Goal: Task Accomplishment & Management: Use online tool/utility

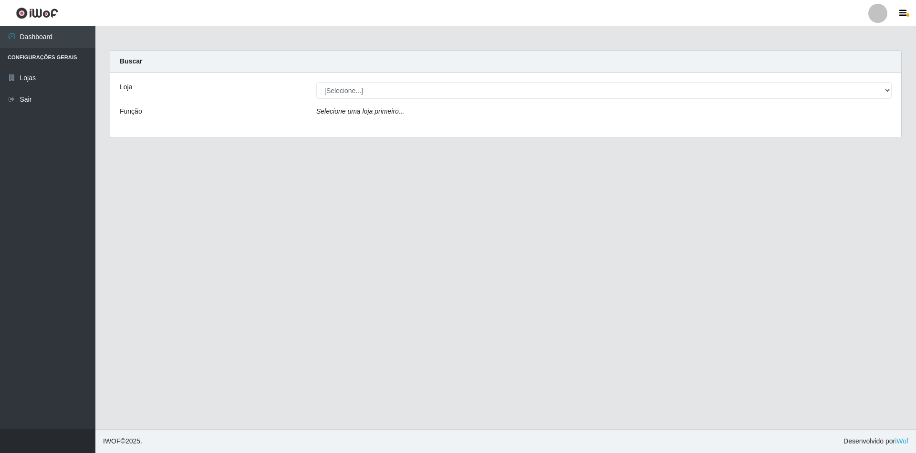
click at [350, 99] on div "Loja [Selecione...] SuperShow - Asa Norte Função Selecione uma loja primeiro..." at bounding box center [505, 105] width 791 height 65
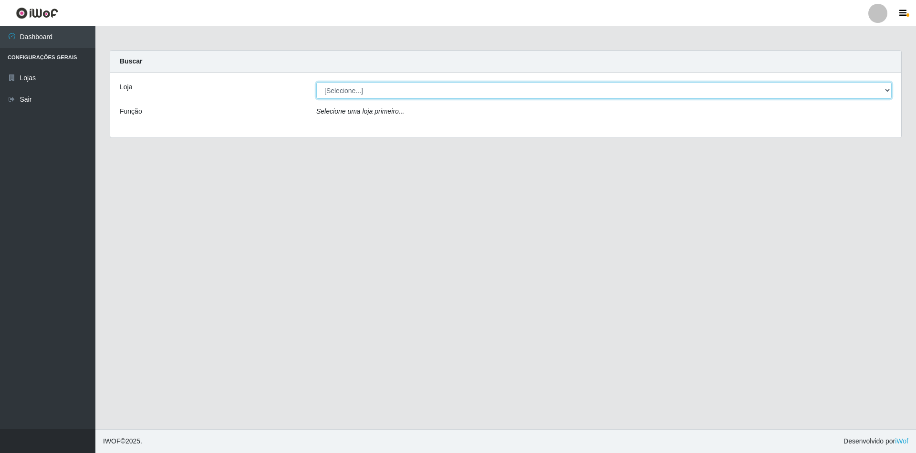
click at [347, 90] on select "[Selecione...] SuperShow - Asa Norte" at bounding box center [604, 90] width 576 height 17
select select "71"
click at [316, 82] on select "[Selecione...] SuperShow - Asa Norte" at bounding box center [604, 90] width 576 height 17
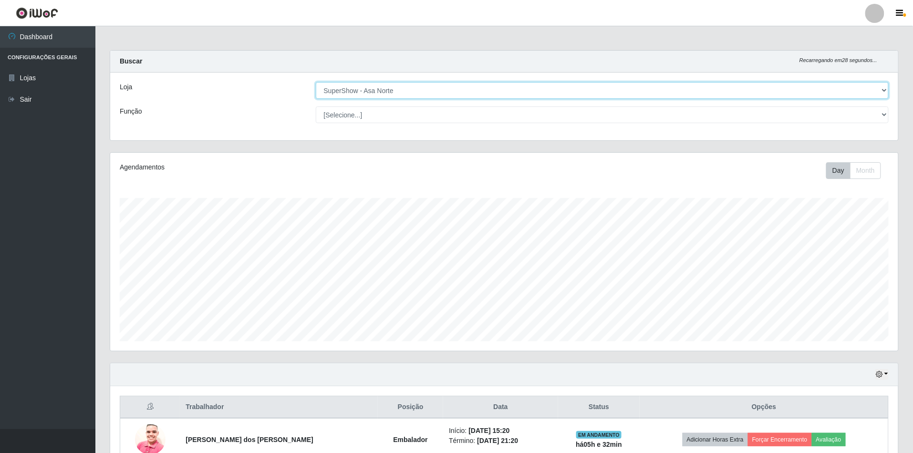
scroll to position [199, 788]
click at [356, 114] on select "[Selecione...] ASG ASG + ASG ++ Auxiliar de Depósito Auxiliar de Depósito + Aux…" at bounding box center [603, 114] width 574 height 17
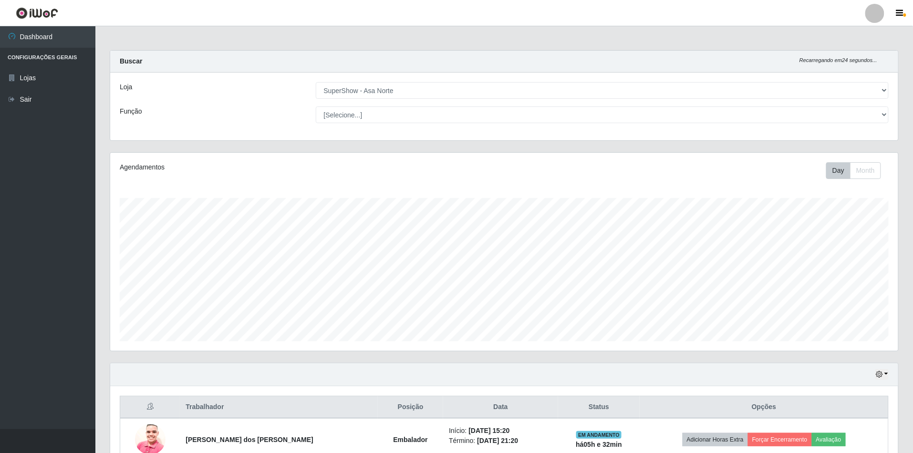
click at [255, 123] on div "Loja [Selecione...] SuperShow - Asa Norte Função [Selecione...] ASG ASG + ASG +…" at bounding box center [504, 107] width 788 height 68
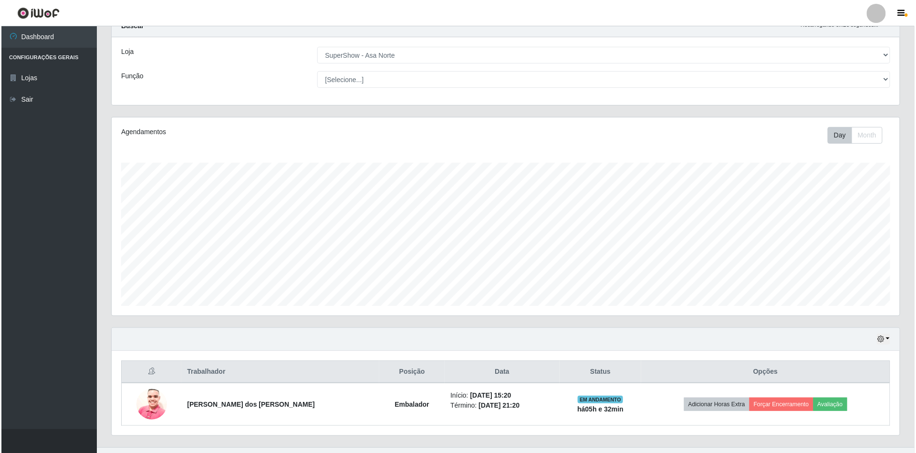
scroll to position [55, 0]
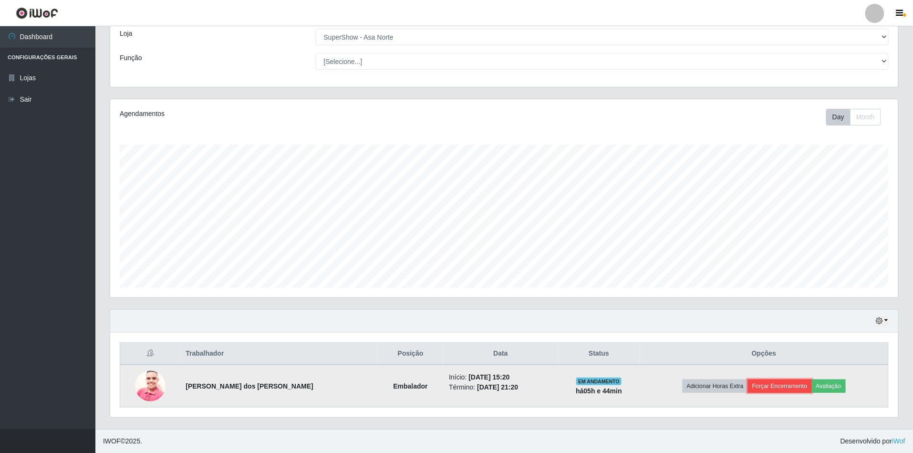
click at [789, 386] on button "Forçar Encerramento" at bounding box center [780, 385] width 64 height 13
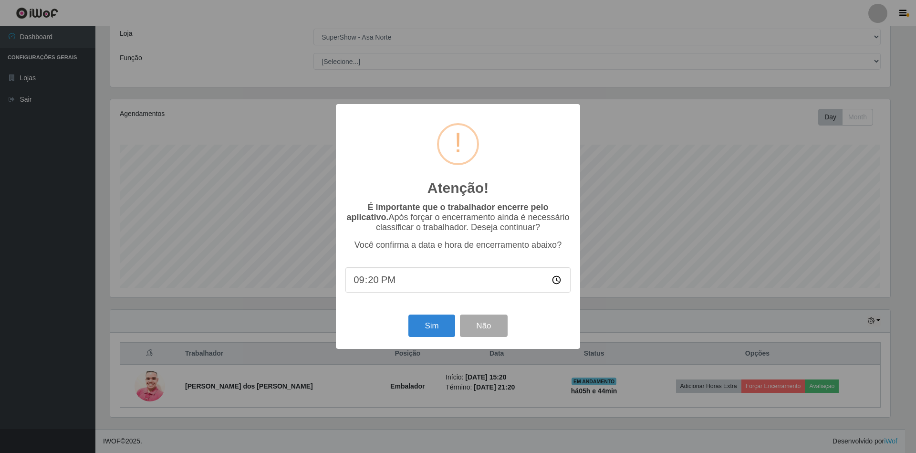
click at [366, 285] on input "21:20" at bounding box center [458, 279] width 225 height 25
click at [634, 207] on div "Atenção! × É importante que o trabalhador encerre pelo aplicativo. Após forçar …" at bounding box center [458, 226] width 916 height 453
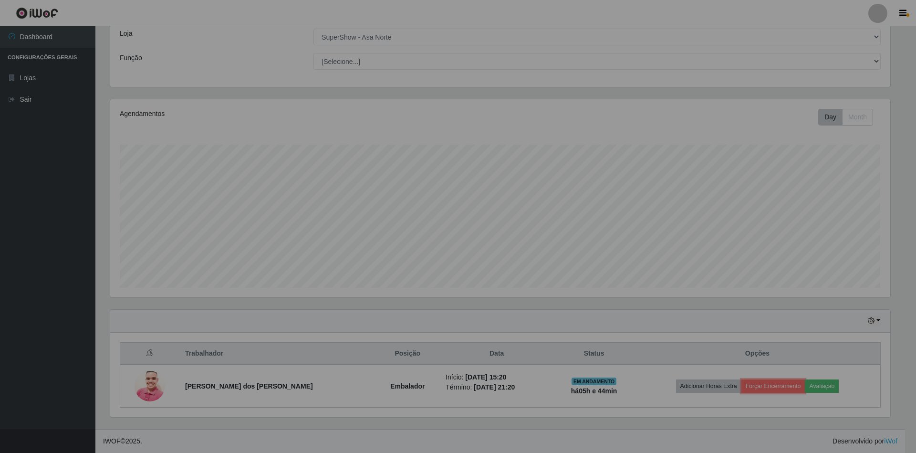
scroll to position [199, 788]
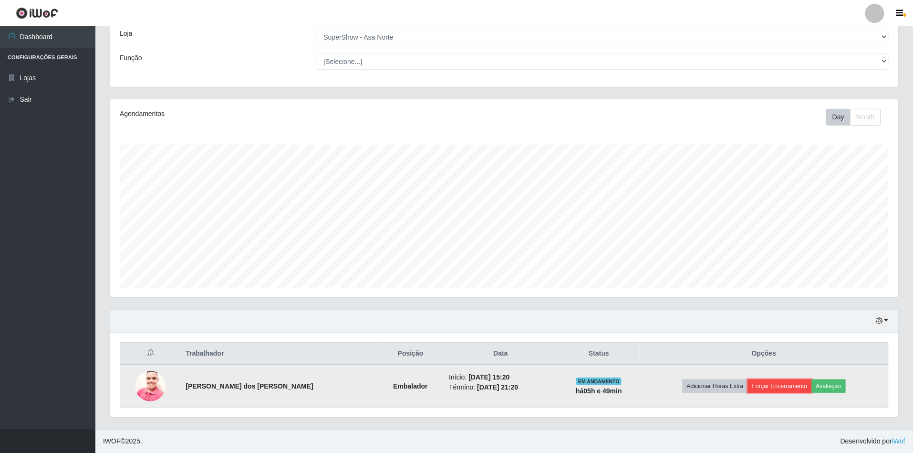
click at [771, 386] on button "Forçar Encerramento" at bounding box center [780, 385] width 64 height 13
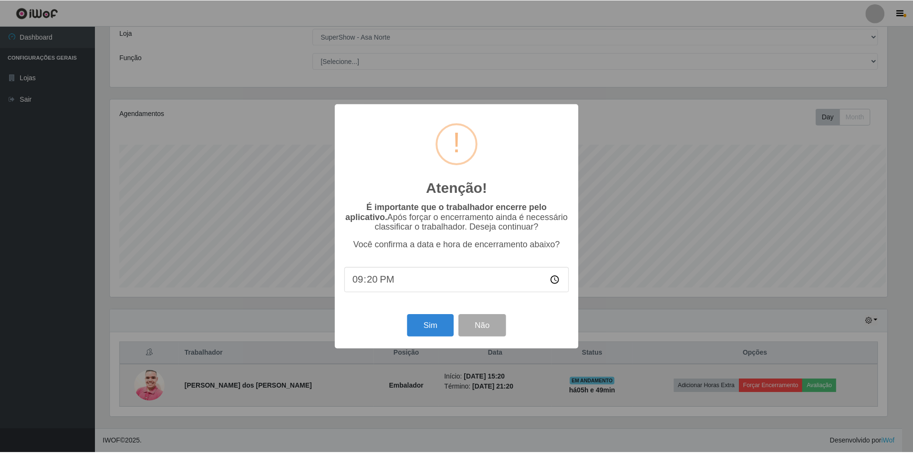
scroll to position [199, 780]
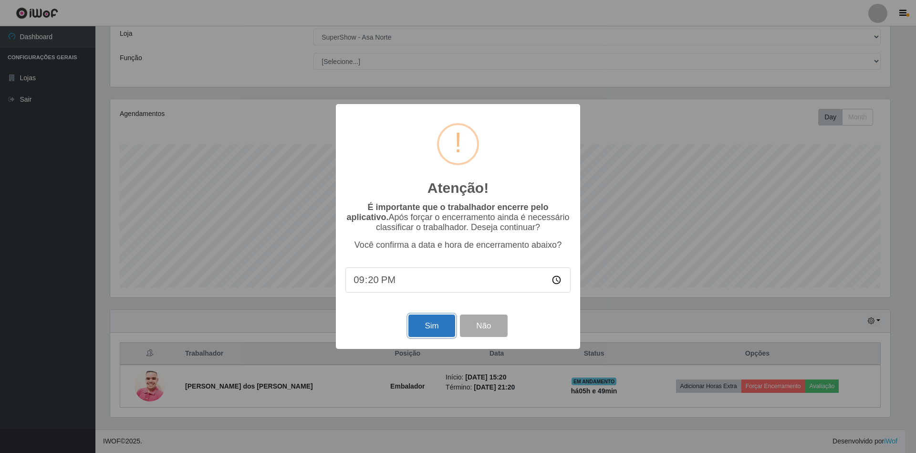
click at [432, 331] on button "Sim" at bounding box center [432, 325] width 46 height 22
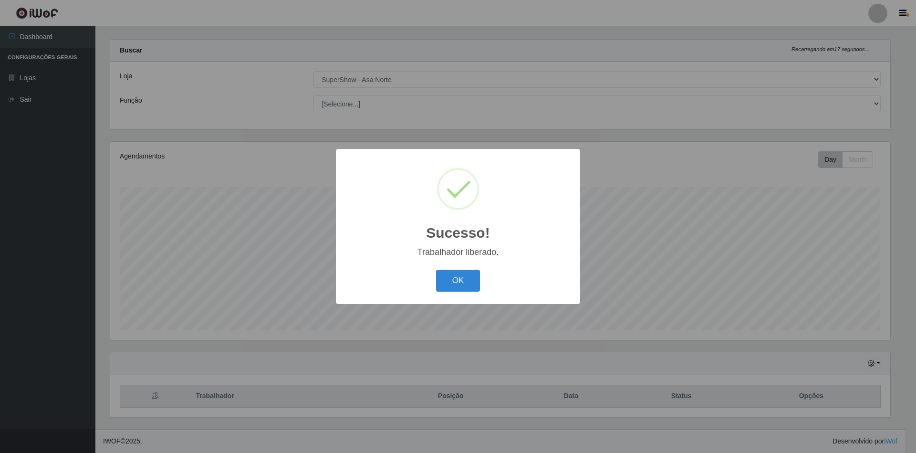
click at [436, 270] on button "OK" at bounding box center [458, 281] width 44 height 22
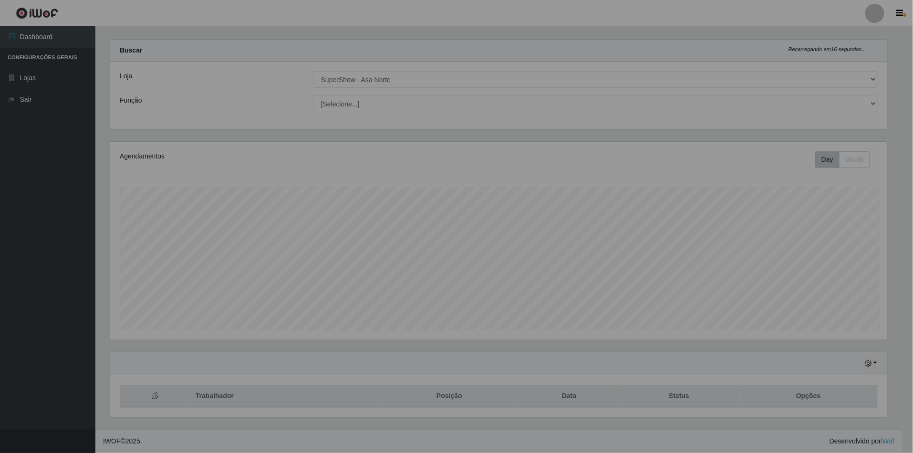
scroll to position [199, 788]
